Goal: Use online tool/utility: Utilize a website feature to perform a specific function

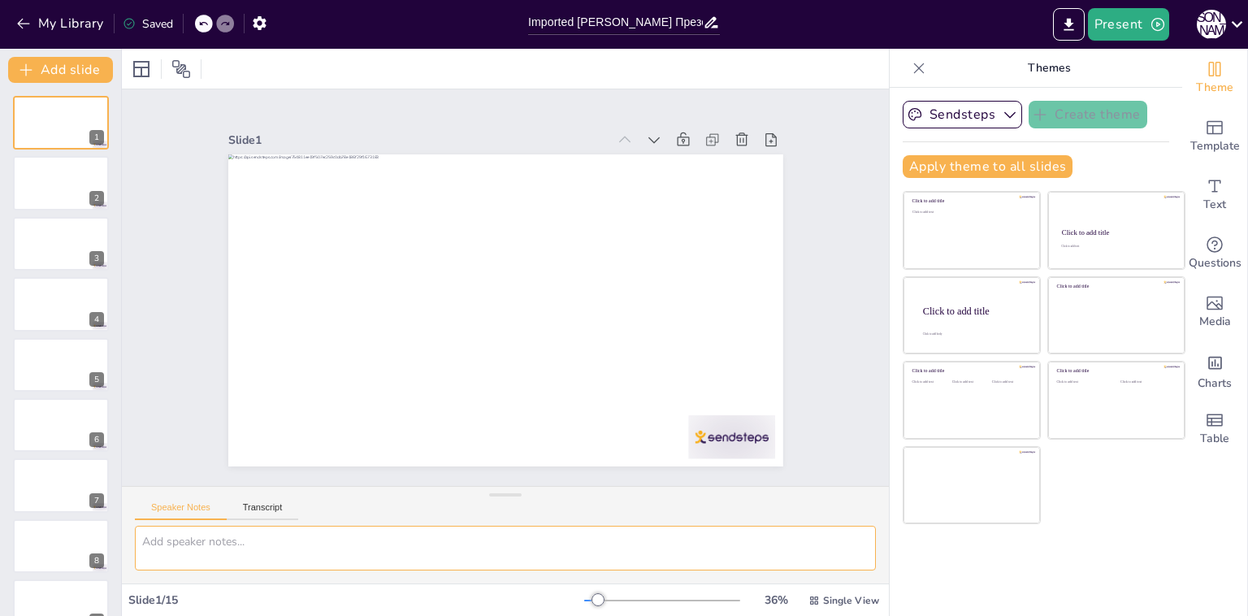
click at [280, 564] on textarea at bounding box center [505, 547] width 741 height 45
type textarea "Поменяй фон на желый, сделай более радостно и жизнеутверждающе"
drag, startPoint x: 539, startPoint y: 539, endPoint x: 99, endPoint y: 536, distance: 440.2
click at [100, 537] on div "Document fonts Popular fonts Fonts Add slide 1 2 3 4 5 6 7 8 9 10 11 12 13 14 1…" at bounding box center [624, 332] width 1248 height 567
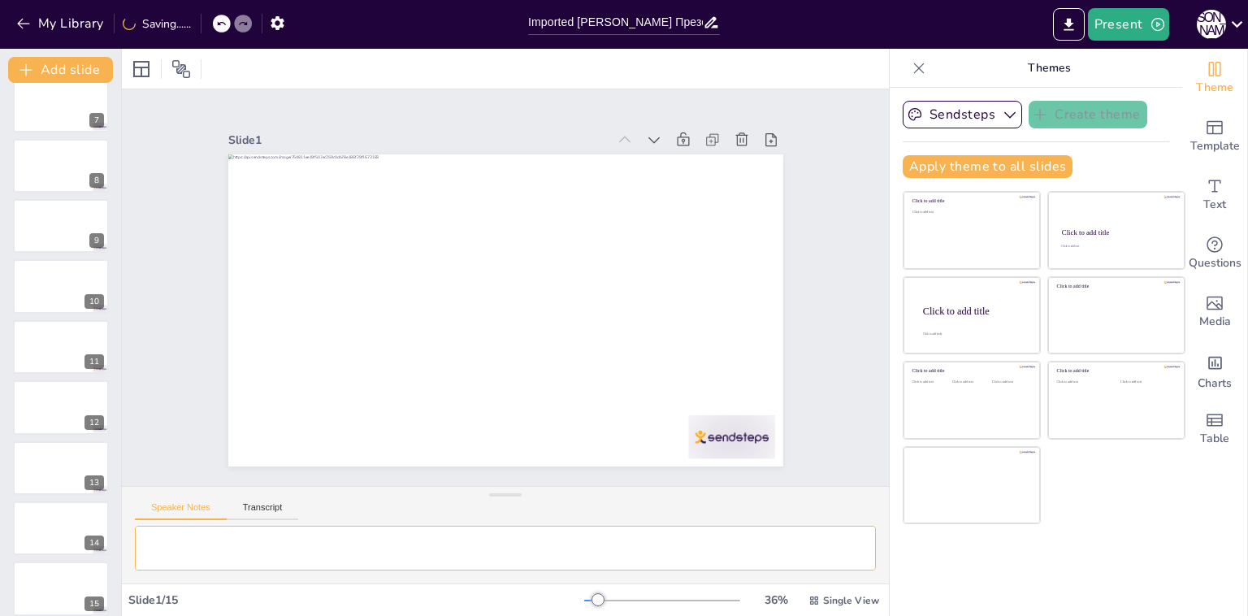
scroll to position [392, 0]
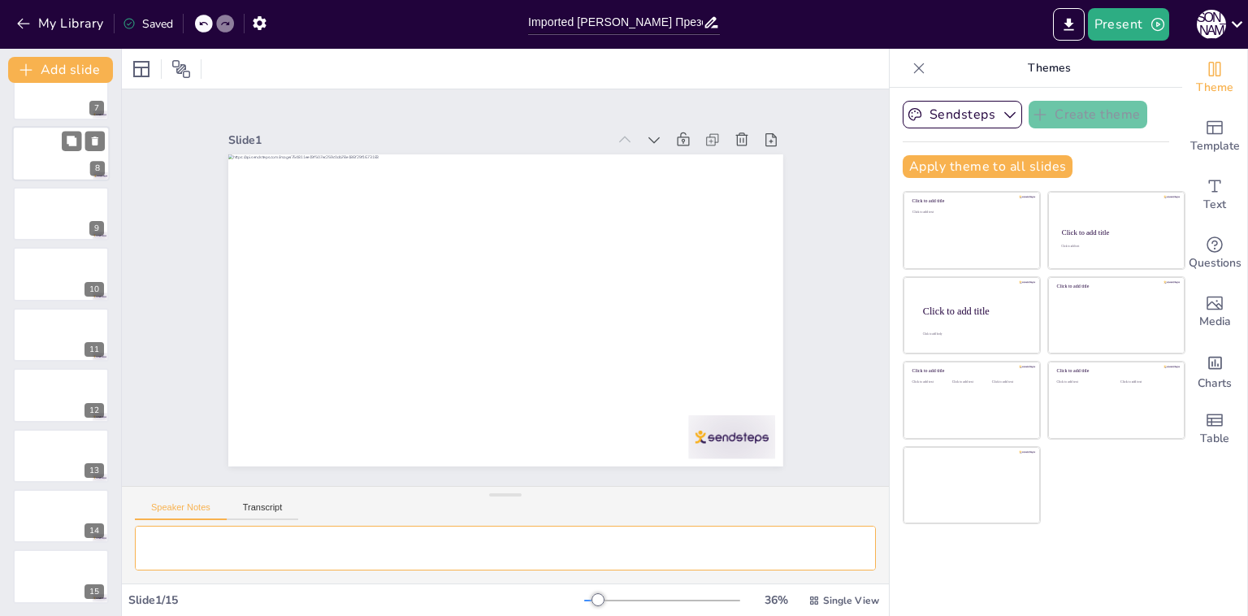
click at [87, 150] on div at bounding box center [60, 153] width 97 height 55
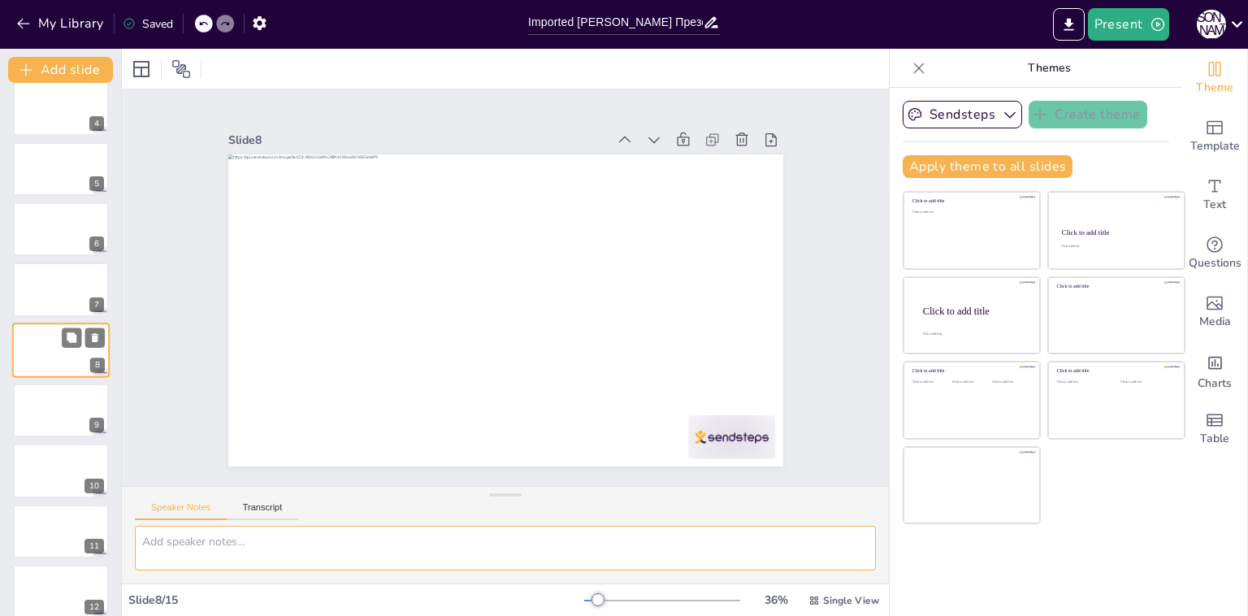
scroll to position [0, 0]
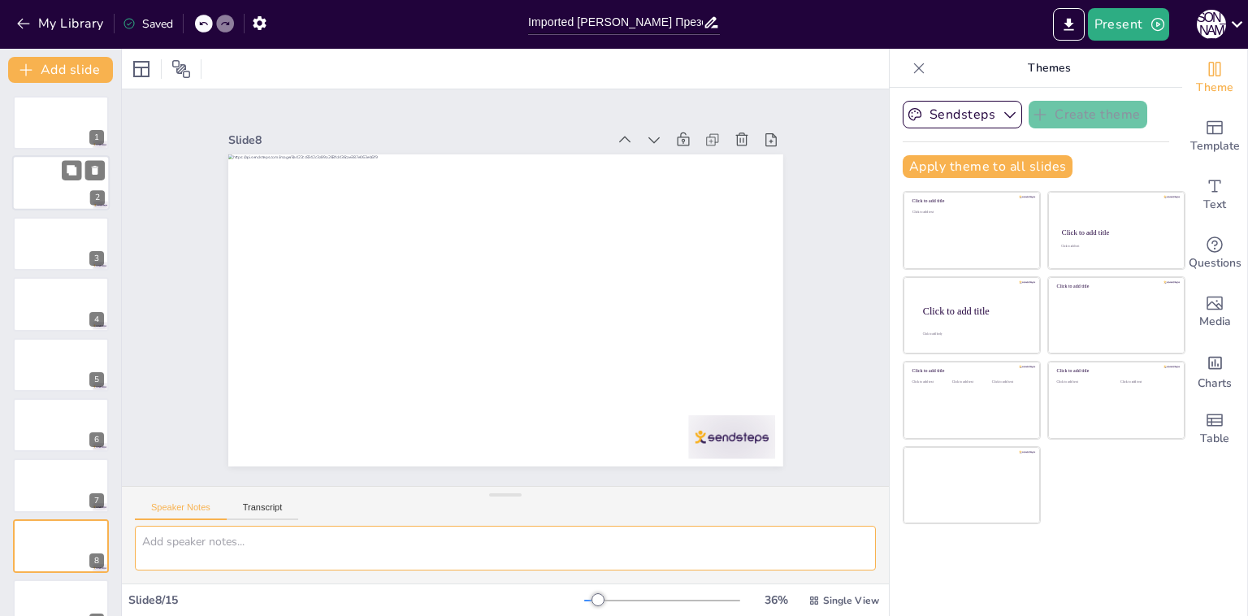
click at [55, 207] on div at bounding box center [60, 183] width 97 height 55
click at [60, 244] on div at bounding box center [60, 243] width 97 height 55
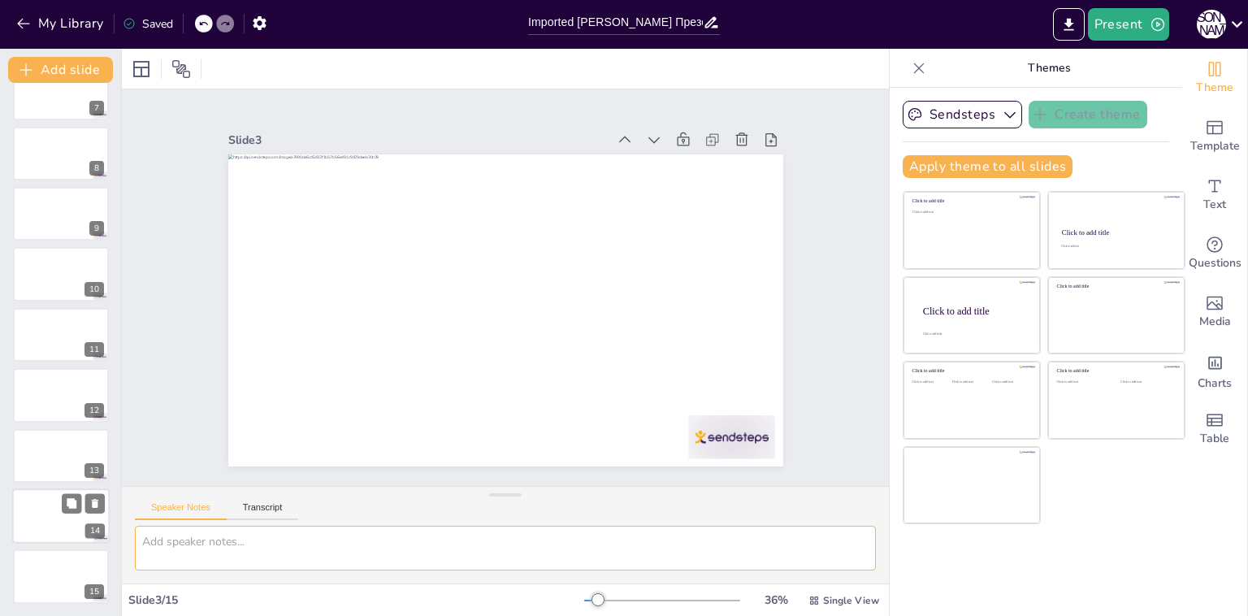
click at [46, 498] on div at bounding box center [60, 515] width 97 height 55
click at [54, 457] on div at bounding box center [60, 454] width 97 height 55
click at [62, 331] on div at bounding box center [60, 333] width 97 height 55
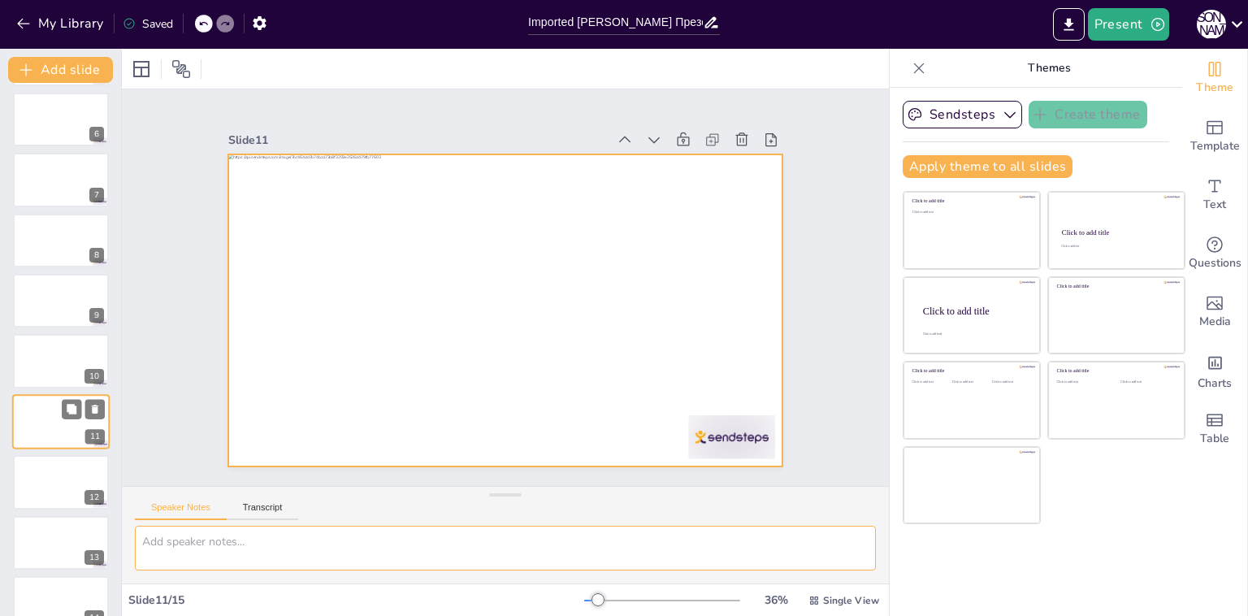
scroll to position [392, 0]
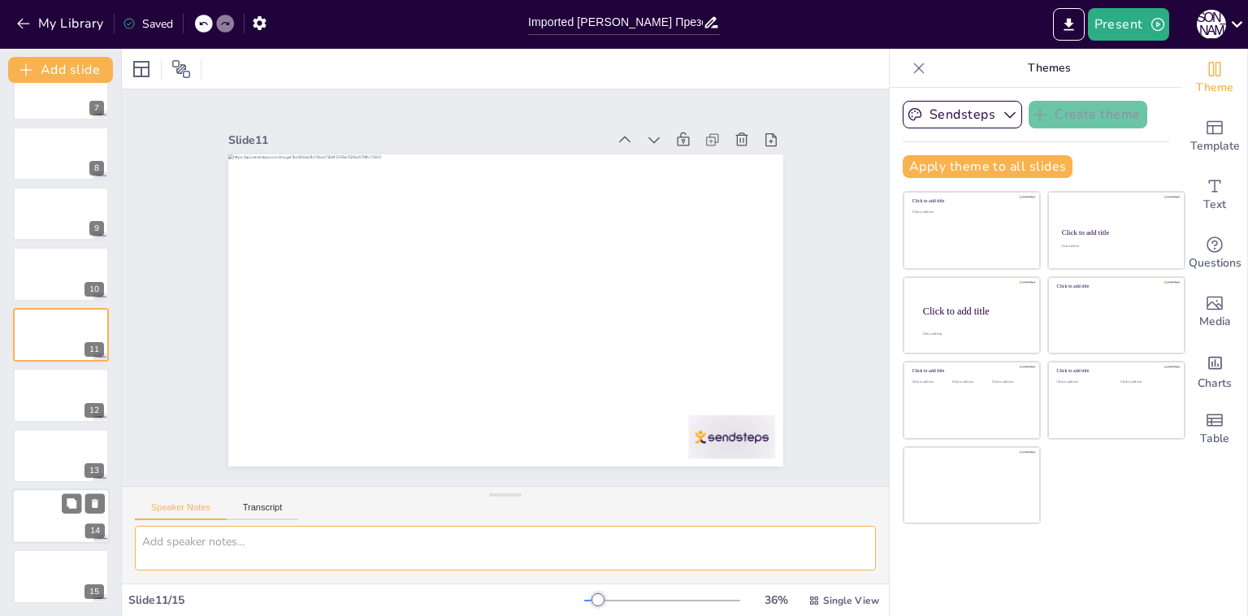
click at [58, 510] on div at bounding box center [60, 515] width 97 height 55
click at [58, 466] on div at bounding box center [60, 454] width 97 height 55
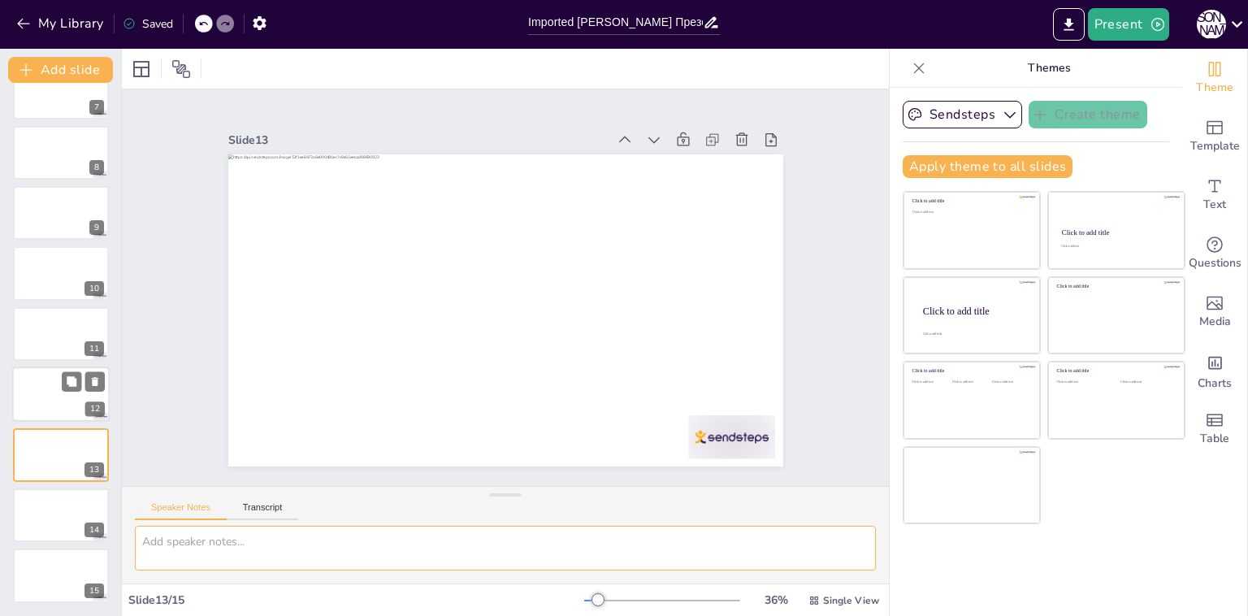
click at [37, 391] on div at bounding box center [60, 393] width 97 height 55
click at [41, 331] on div at bounding box center [60, 333] width 97 height 55
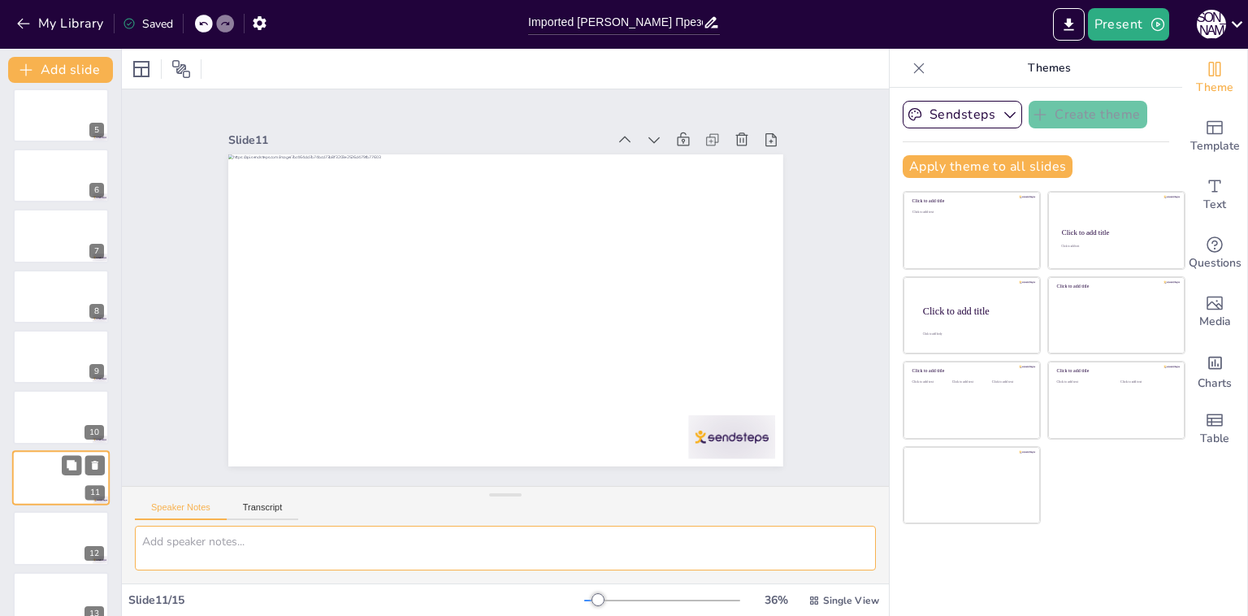
scroll to position [247, 0]
click at [41, 408] on div at bounding box center [60, 419] width 97 height 55
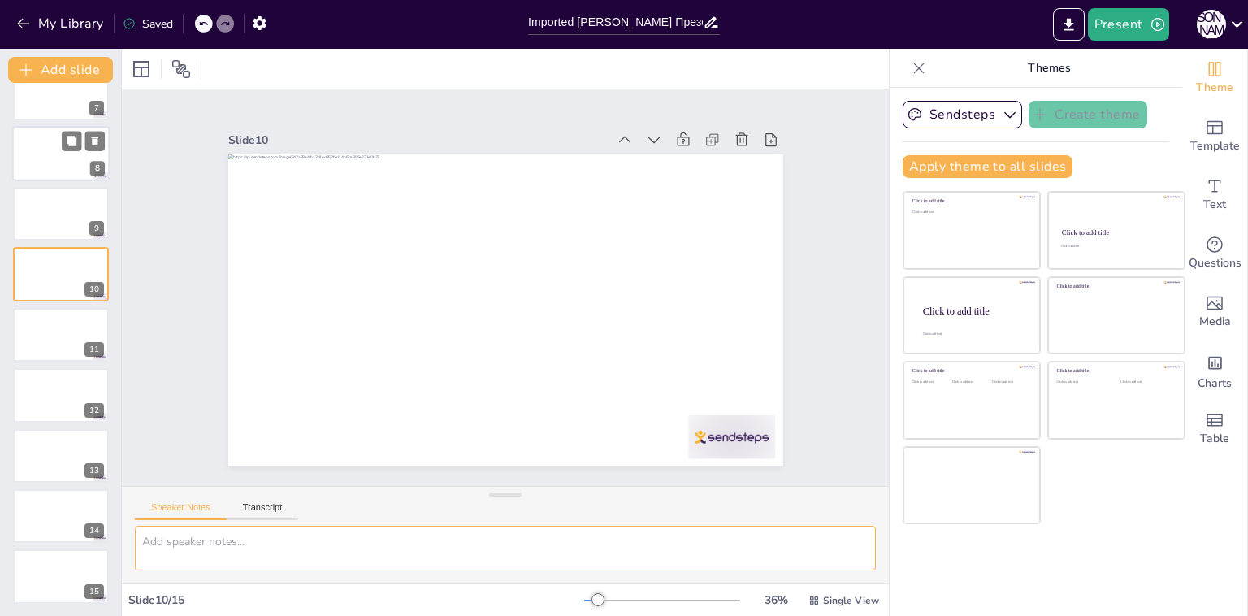
scroll to position [0, 0]
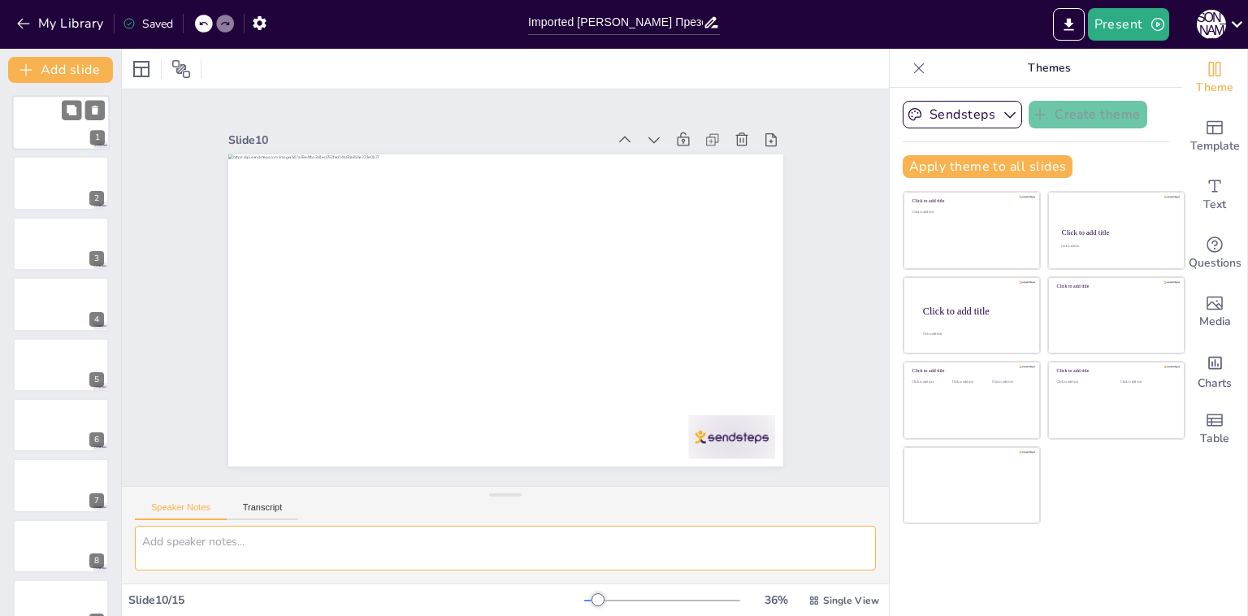
click at [62, 123] on div at bounding box center [60, 122] width 97 height 55
